Goal: Navigation & Orientation: Find specific page/section

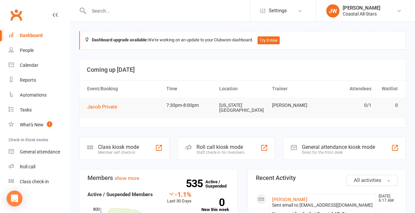
click at [30, 62] on link "Calendar" at bounding box center [39, 65] width 61 height 15
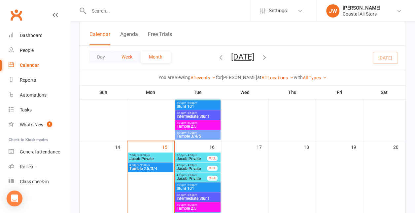
scroll to position [164, 0]
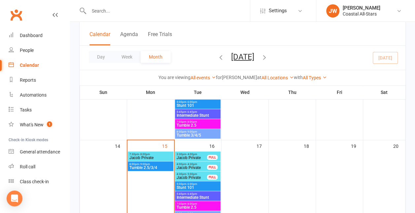
click at [151, 156] on span "Jacob Private" at bounding box center [150, 158] width 43 height 4
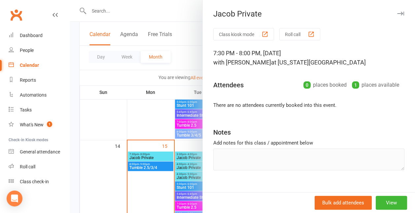
click at [145, 131] on div at bounding box center [242, 106] width 345 height 213
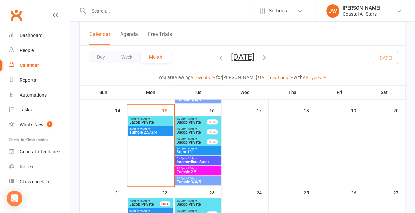
scroll to position [203, 0]
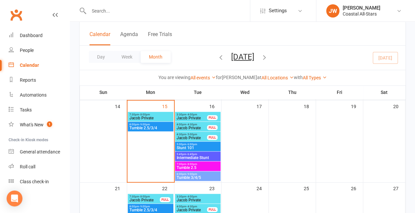
click at [148, 198] on span "Jacob Private" at bounding box center [144, 200] width 31 height 4
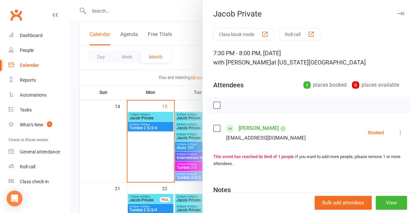
click at [142, 162] on div at bounding box center [242, 106] width 345 height 213
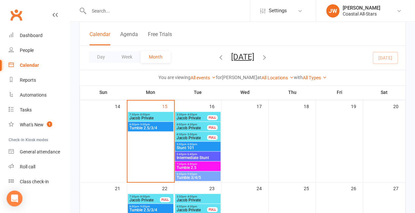
click at [188, 114] on span "- 4:00pm" at bounding box center [191, 114] width 11 height 3
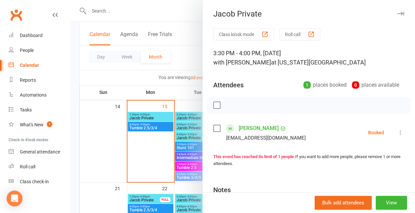
click at [188, 116] on div at bounding box center [242, 106] width 345 height 213
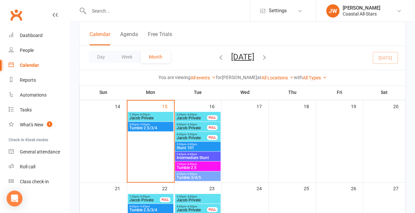
click at [188, 124] on span "- 4:30pm" at bounding box center [191, 124] width 11 height 3
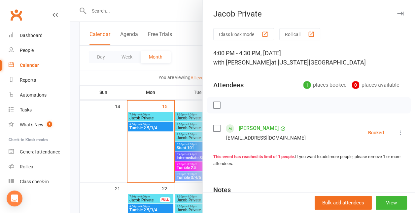
click at [188, 124] on div at bounding box center [242, 106] width 345 height 213
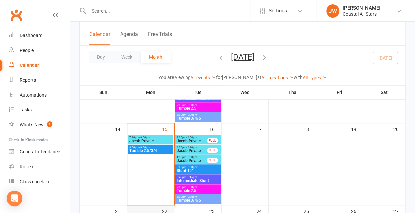
scroll to position [180, 0]
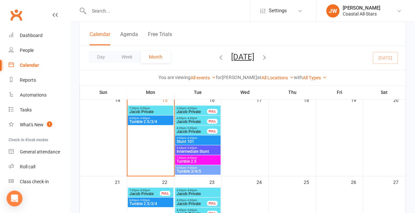
scroll to position [210, 0]
click at [159, 120] on span "Tumble 2.5/3/4" at bounding box center [150, 121] width 43 height 4
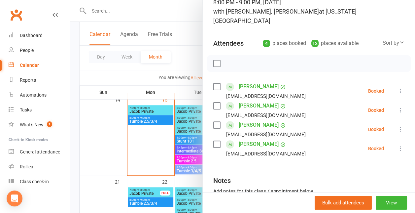
scroll to position [52, 0]
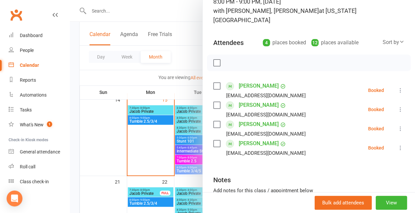
click at [153, 142] on div at bounding box center [242, 106] width 345 height 213
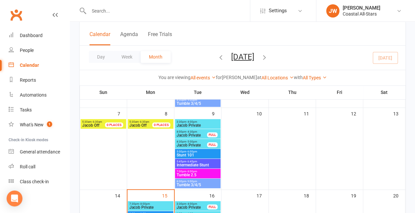
scroll to position [113, 0]
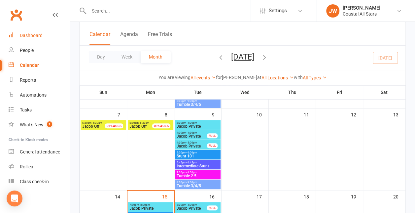
click at [38, 36] on div "Dashboard" at bounding box center [31, 35] width 23 height 5
